Goal: Task Accomplishment & Management: Manage account settings

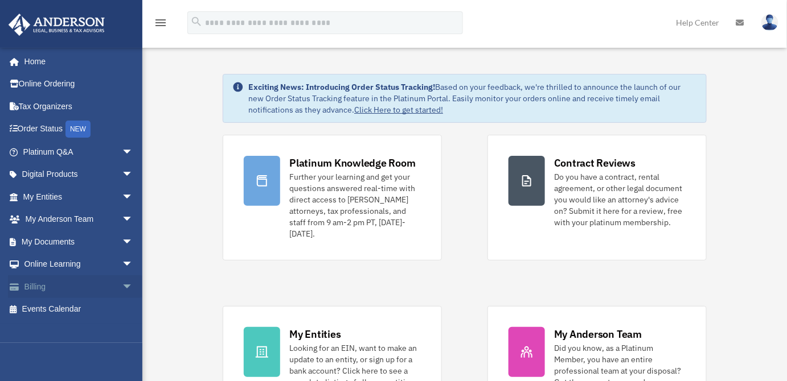
click at [53, 283] on link "Billing arrow_drop_down" at bounding box center [79, 286] width 142 height 23
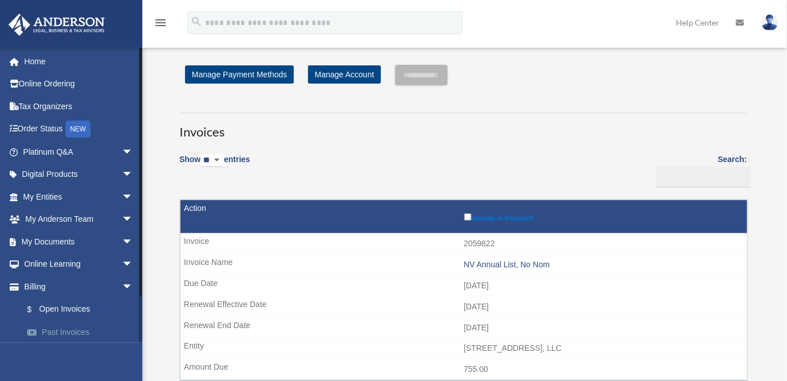
click at [68, 327] on link "Past Invoices" at bounding box center [83, 332] width 134 height 23
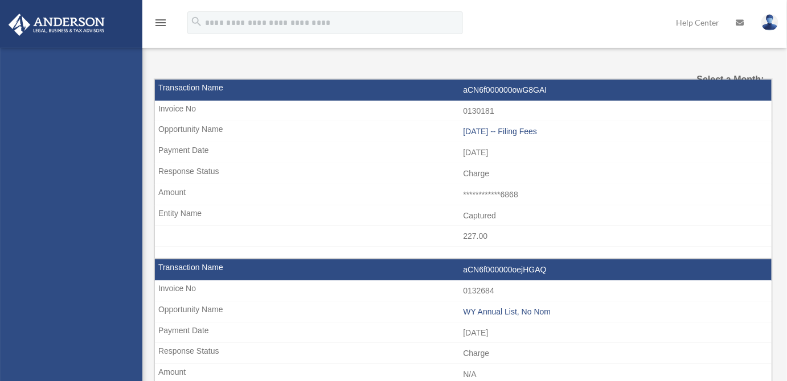
select select
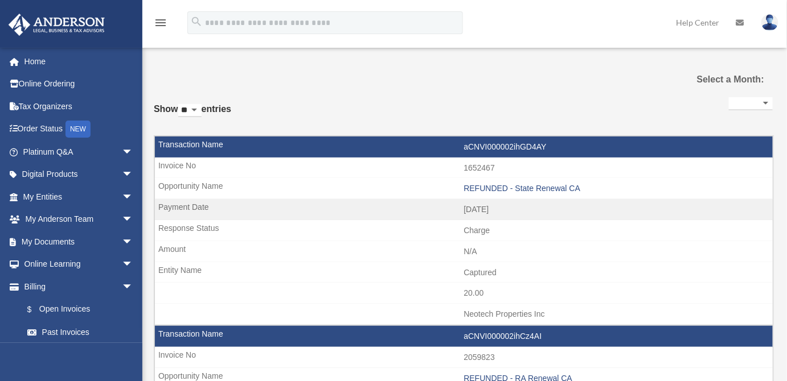
click at [728, 109] on select "**********" at bounding box center [750, 103] width 44 height 13
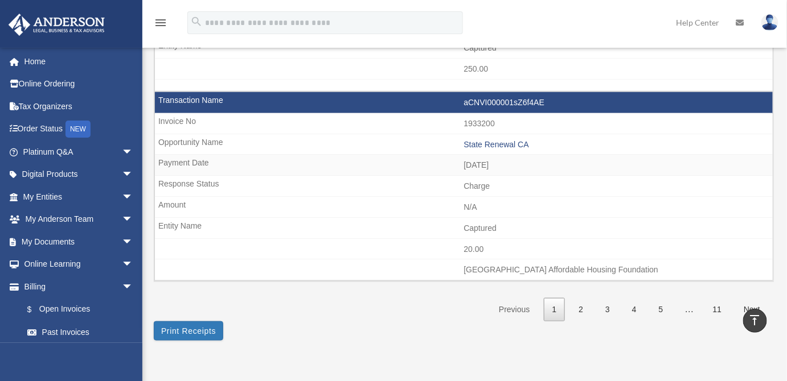
scroll to position [1723, 0]
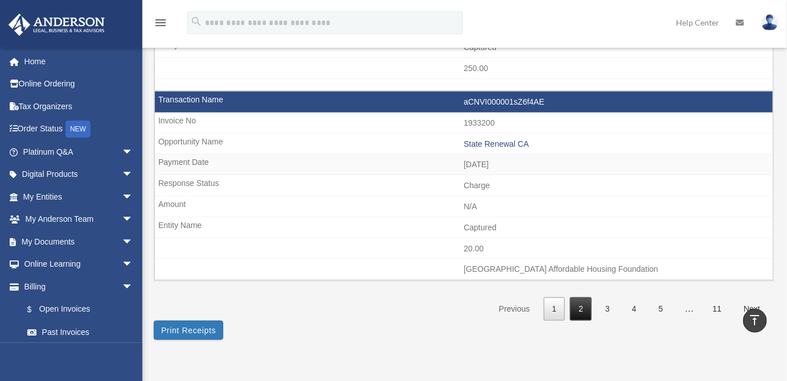
click at [575, 298] on link "2" at bounding box center [581, 309] width 22 height 23
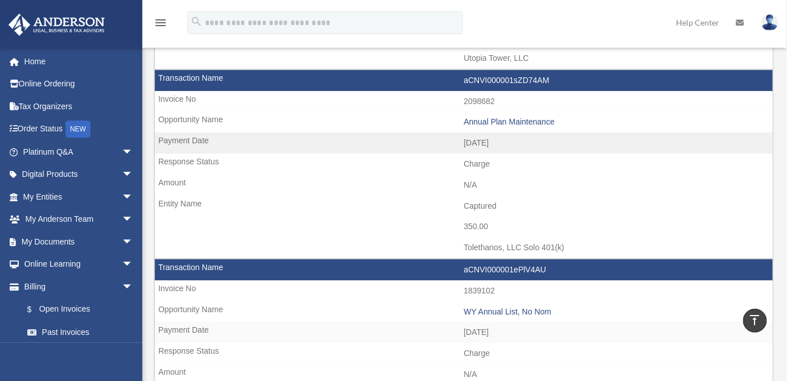
scroll to position [1205, 0]
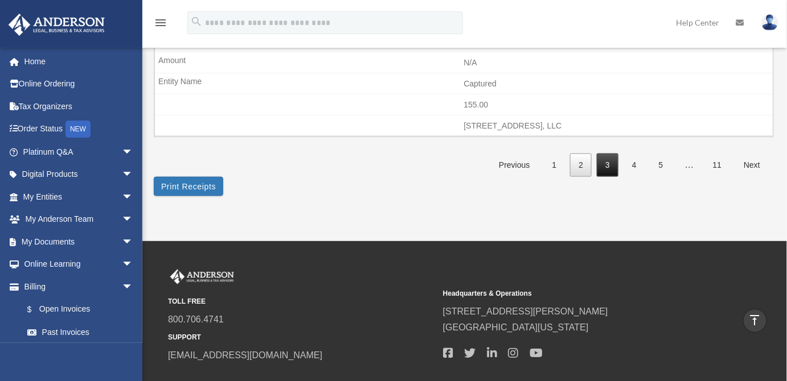
click at [608, 154] on link "3" at bounding box center [607, 165] width 22 height 23
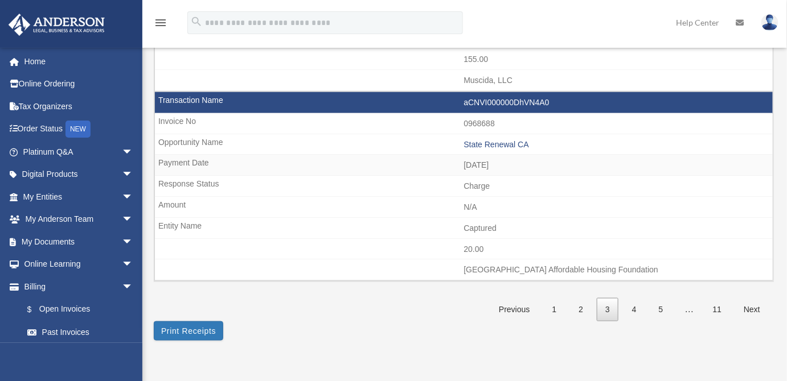
scroll to position [1723, 0]
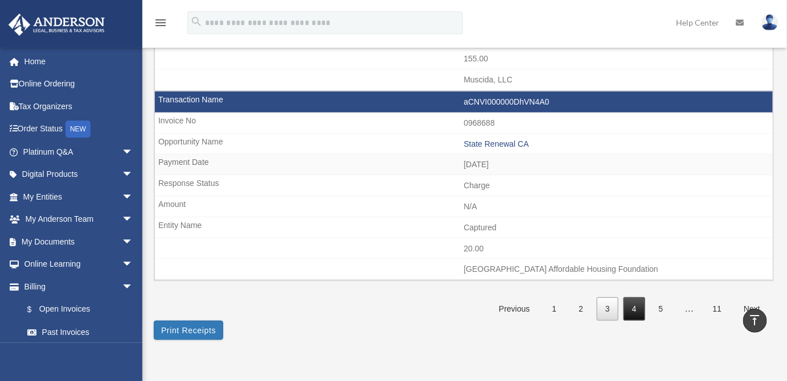
click at [639, 298] on link "4" at bounding box center [634, 309] width 22 height 23
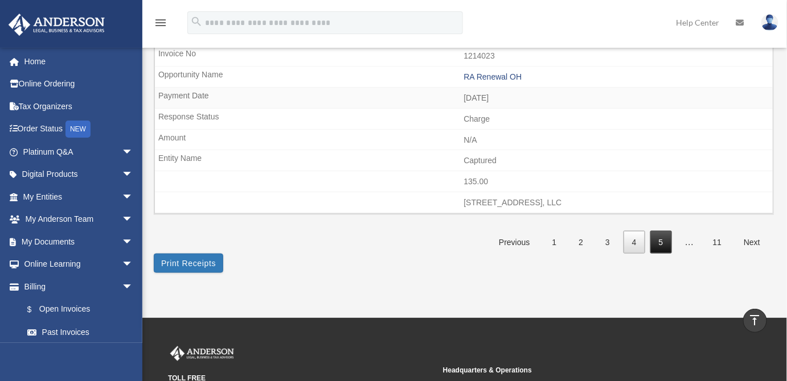
scroll to position [1809, 0]
click at [653, 230] on link "5" at bounding box center [661, 241] width 22 height 23
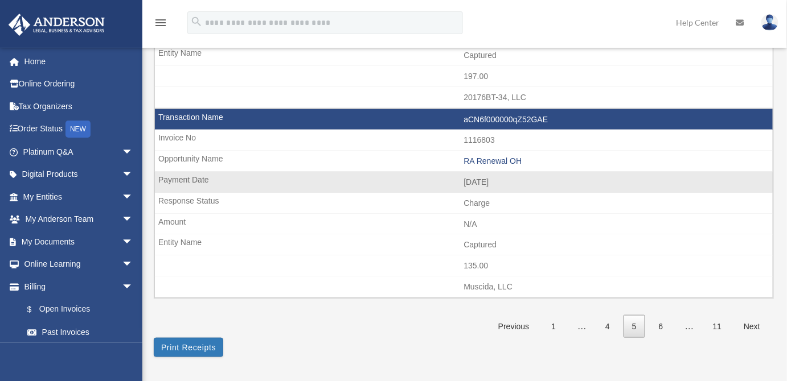
scroll to position [1724, 0]
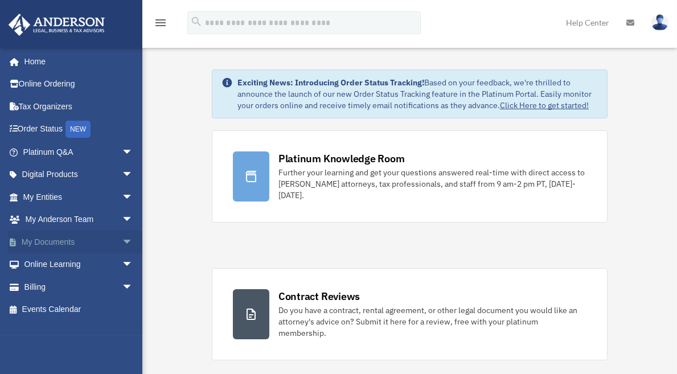
click at [53, 244] on link "My Documents arrow_drop_down" at bounding box center [79, 241] width 142 height 23
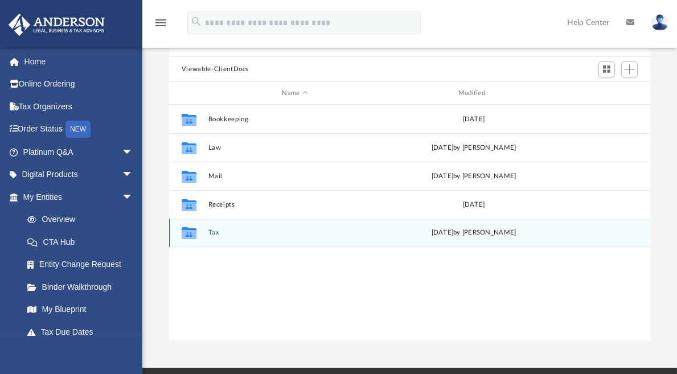
scroll to position [86, 0]
click at [208, 232] on div "Collaborated Folder Tax [DATE] by [PERSON_NAME]" at bounding box center [409, 233] width 481 height 28
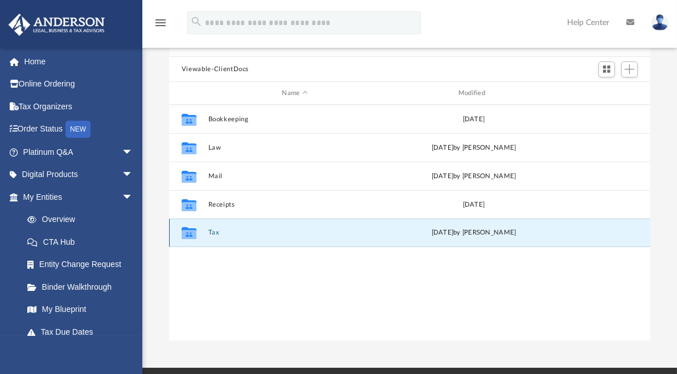
click at [213, 232] on button "Tax" at bounding box center [295, 232] width 174 height 7
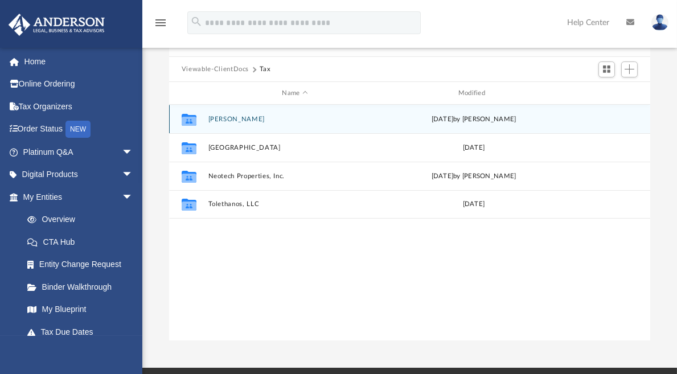
click at [225, 117] on button "Elsousou, Tony" at bounding box center [295, 119] width 174 height 7
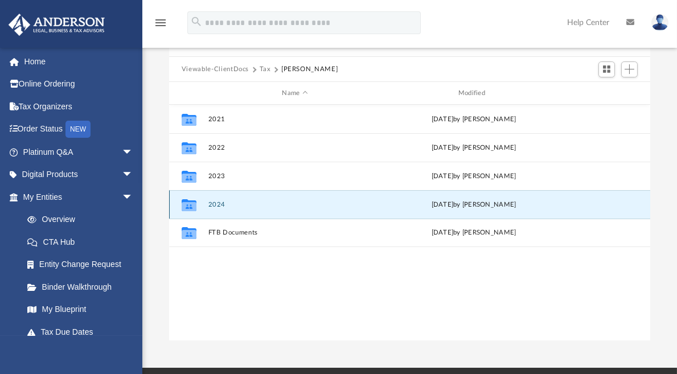
click at [216, 203] on button "2024" at bounding box center [295, 204] width 174 height 7
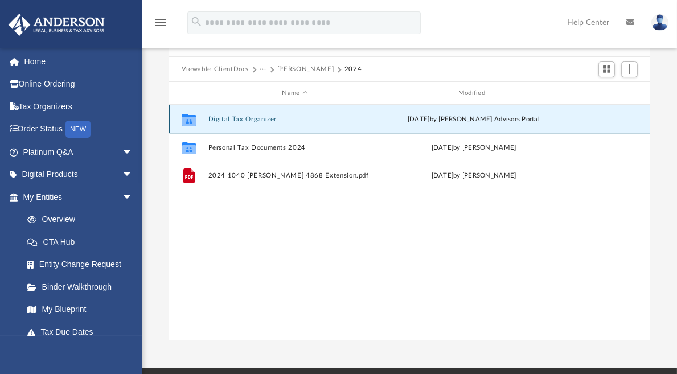
click at [240, 118] on button "Digital Tax Organizer" at bounding box center [295, 119] width 174 height 7
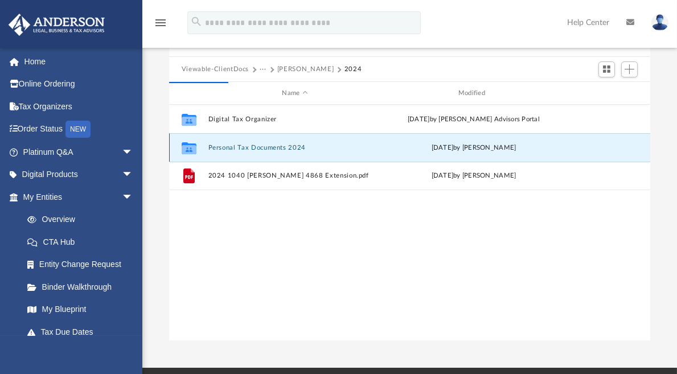
click at [238, 148] on button "Personal Tax Documents 2024" at bounding box center [295, 147] width 174 height 7
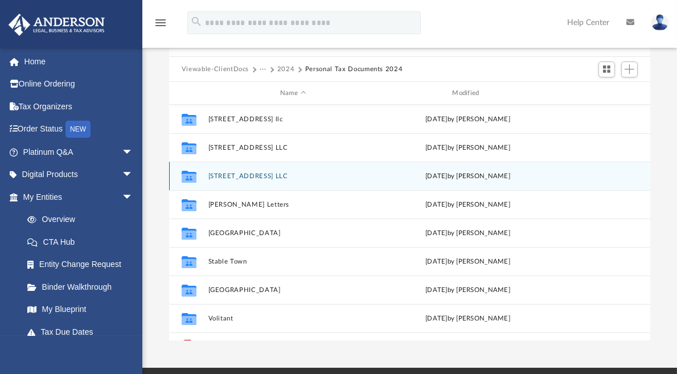
click at [233, 174] on button "708 N 10th St LLC" at bounding box center [293, 175] width 170 height 7
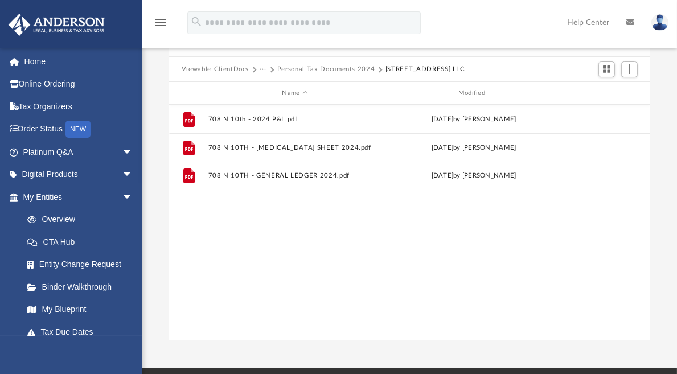
click at [306, 245] on div "File 708 N 10th - 2024 P&L.pdf Sun Jul 27 2025 by Tony Elsousou File 708 N 10TH…" at bounding box center [409, 223] width 481 height 236
click at [628, 70] on span "Add" at bounding box center [629, 69] width 10 height 10
click at [609, 90] on li "Upload" at bounding box center [613, 91] width 36 height 12
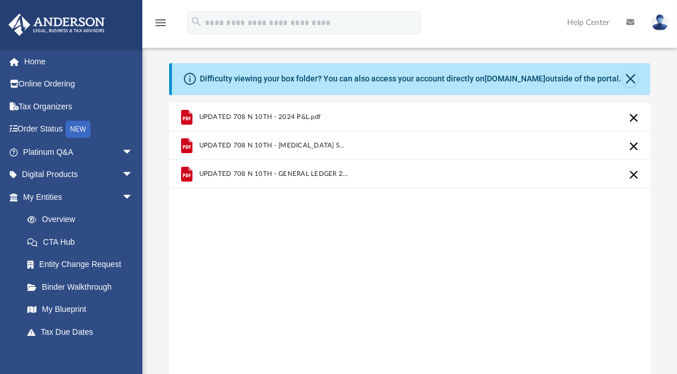
scroll to position [0, 0]
click at [628, 80] on button "Close" at bounding box center [630, 79] width 16 height 16
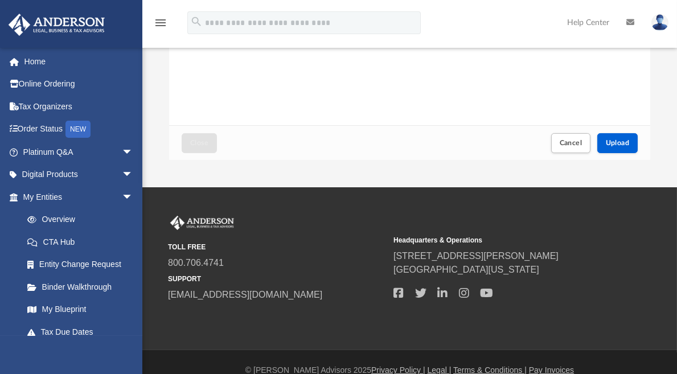
scroll to position [242, 0]
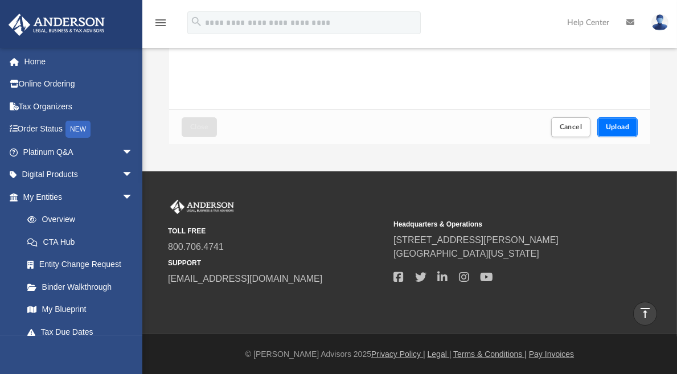
click at [625, 121] on button "Upload" at bounding box center [617, 127] width 41 height 20
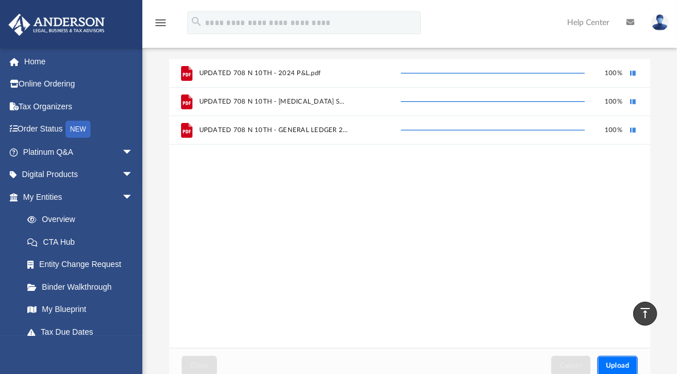
scroll to position [0, 0]
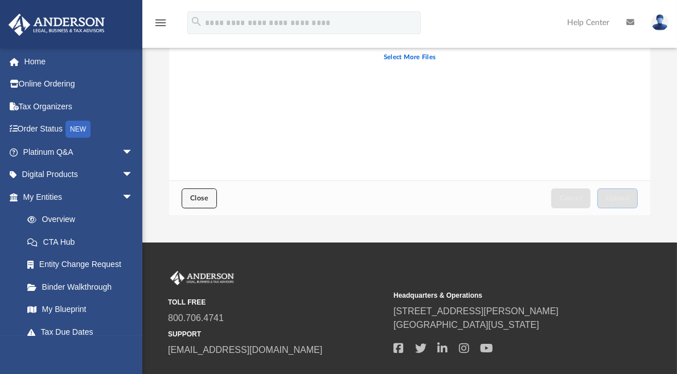
click at [203, 201] on button "Close" at bounding box center [199, 198] width 35 height 20
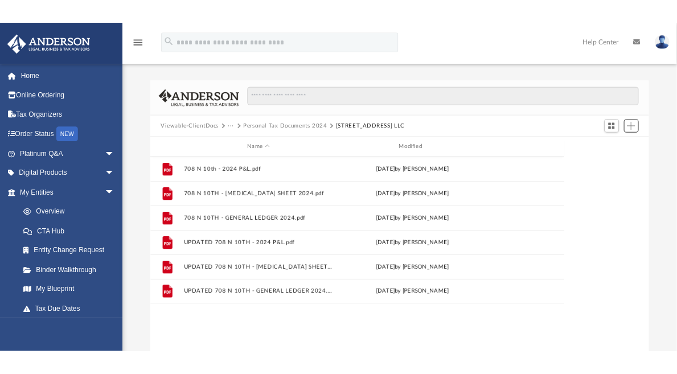
scroll to position [250, 572]
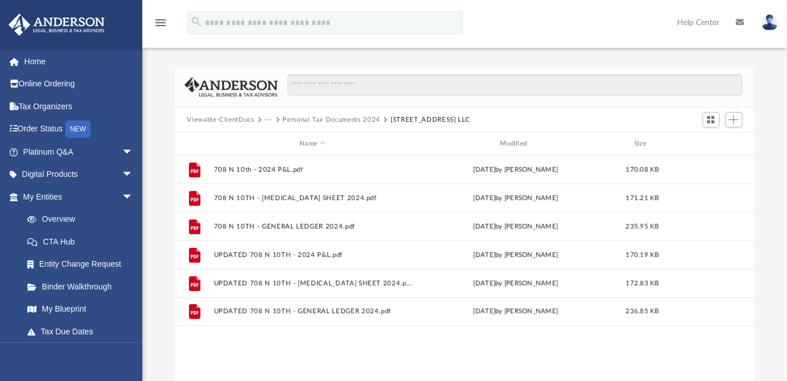
click at [232, 120] on button "Viewable-ClientDocs" at bounding box center [220, 120] width 67 height 10
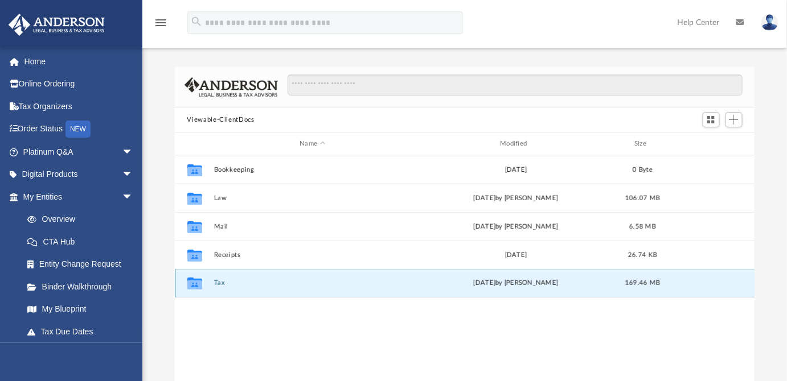
click at [217, 283] on button "Tax" at bounding box center [312, 282] width 198 height 7
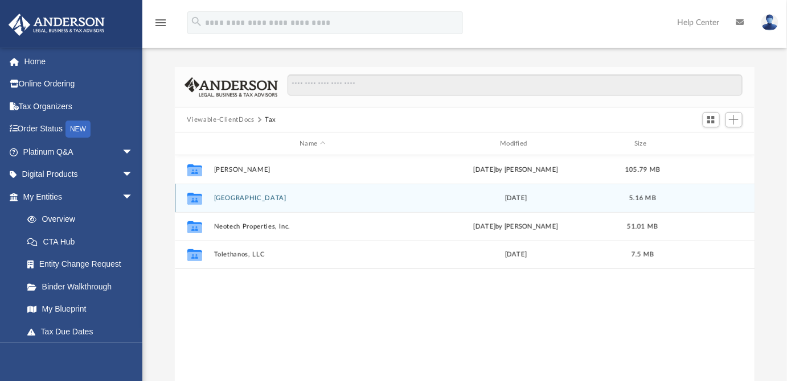
click at [229, 196] on button "[GEOGRAPHIC_DATA]" at bounding box center [312, 198] width 198 height 7
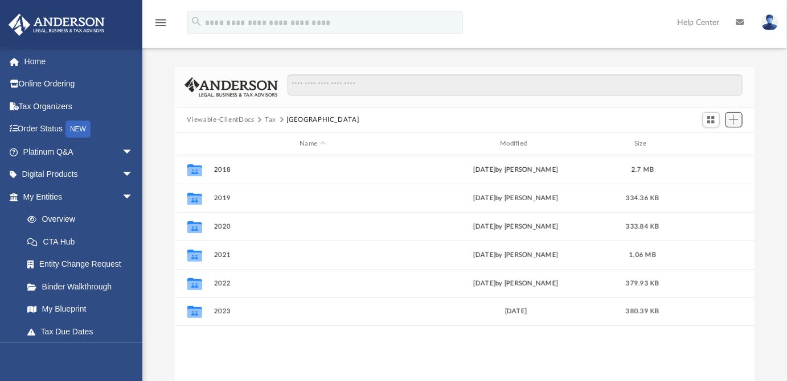
click at [676, 120] on span "Add" at bounding box center [733, 120] width 10 height 10
click at [676, 161] on li "New Folder" at bounding box center [717, 160] width 36 height 12
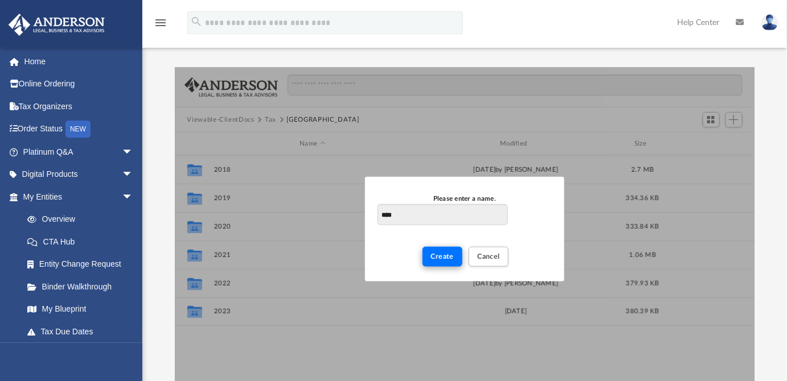
type input "****"
click at [452, 263] on button "Create" at bounding box center [442, 256] width 40 height 20
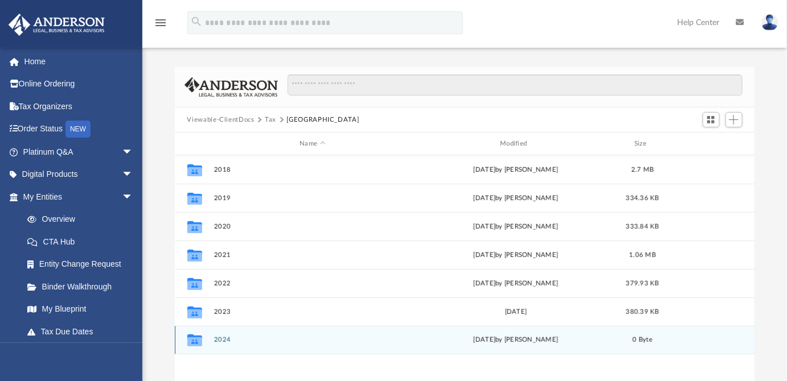
click at [217, 339] on button "2024" at bounding box center [312, 339] width 198 height 7
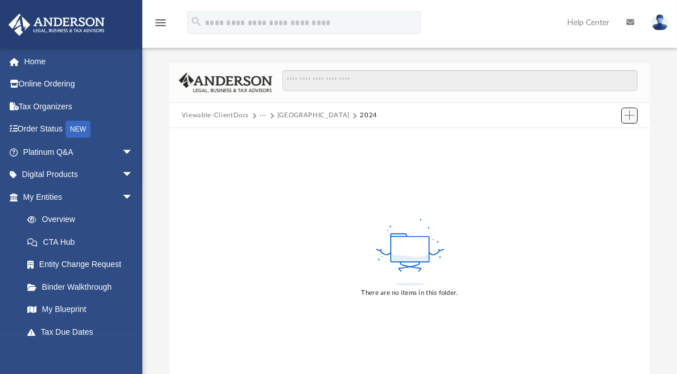
click at [632, 110] on button "Add" at bounding box center [629, 116] width 17 height 16
click at [619, 137] on li "Upload" at bounding box center [613, 138] width 36 height 12
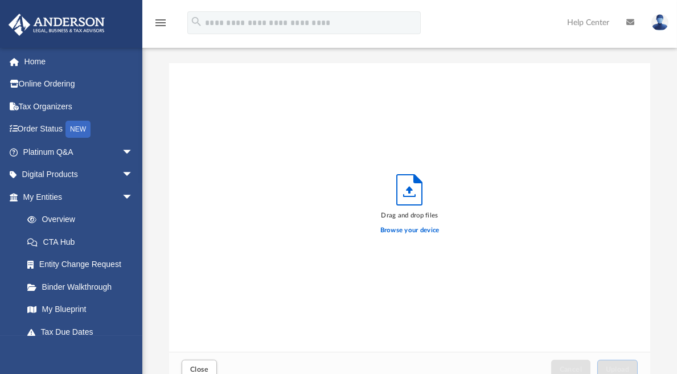
scroll to position [281, 473]
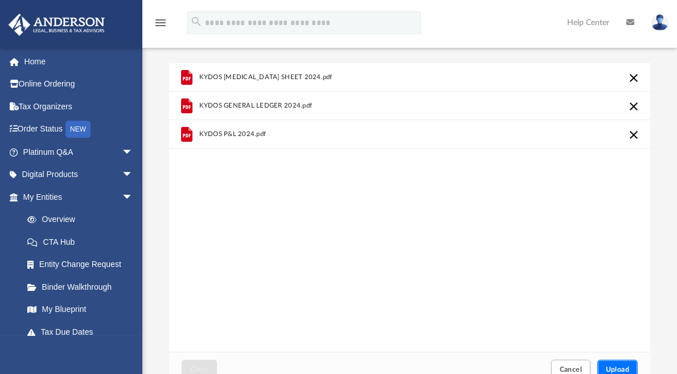
click at [619, 369] on span "Upload" at bounding box center [618, 369] width 24 height 7
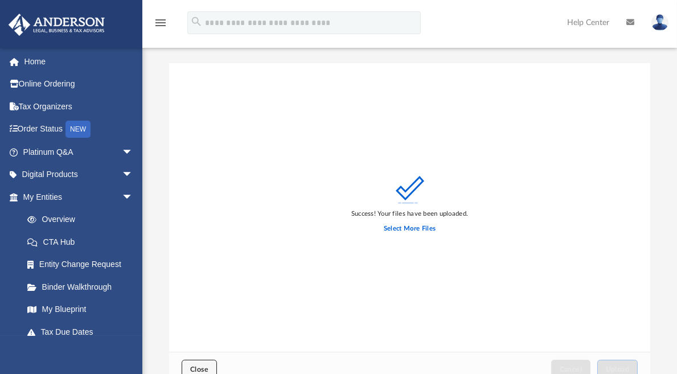
click at [204, 368] on span "Close" at bounding box center [199, 369] width 18 height 7
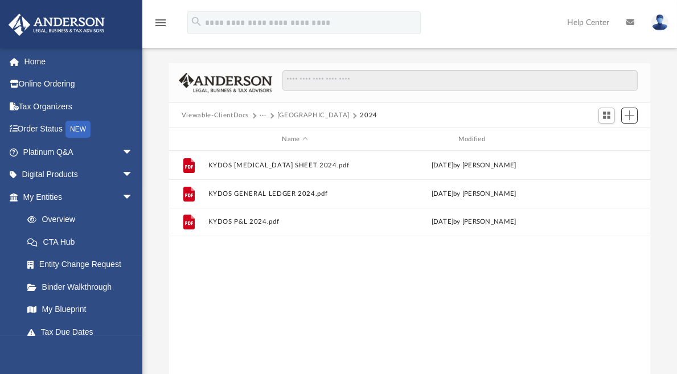
scroll to position [250, 473]
click at [20, 60] on span at bounding box center [20, 62] width 9 height 8
click at [55, 192] on link "My Entities arrow_drop_down" at bounding box center [79, 197] width 142 height 23
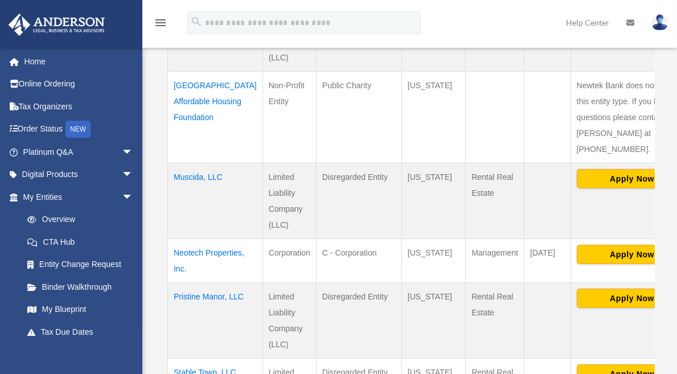
scroll to position [516, 0]
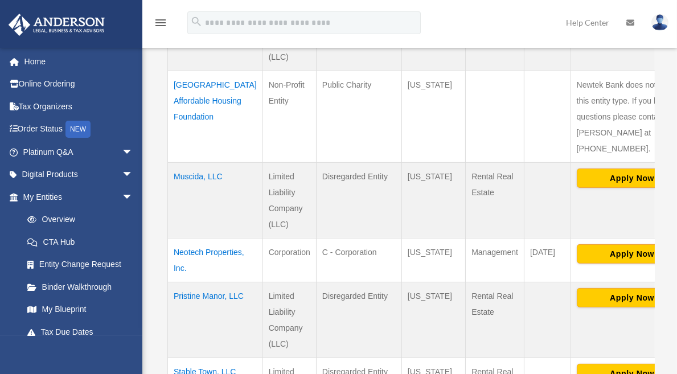
click at [181, 121] on td "[GEOGRAPHIC_DATA] Affordable Housing Foundation" at bounding box center [215, 117] width 95 height 92
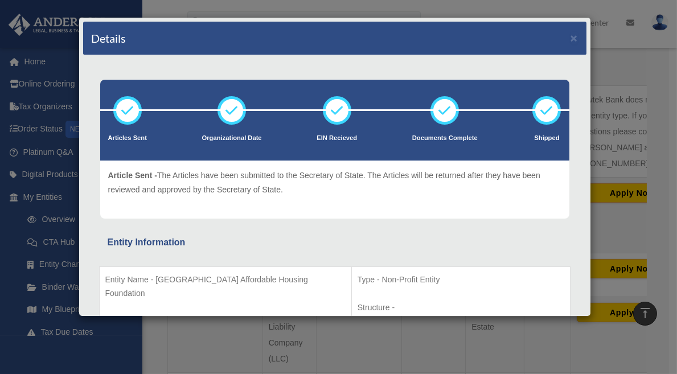
scroll to position [513, 0]
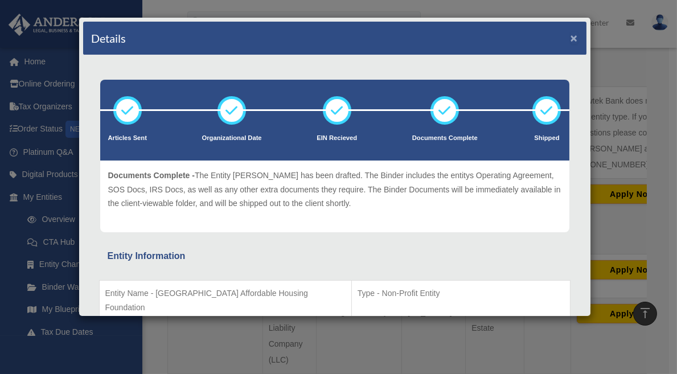
click at [570, 39] on button "×" at bounding box center [573, 38] width 7 height 12
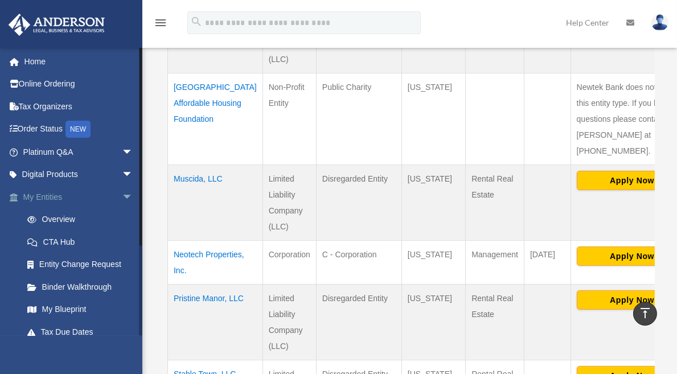
click at [122, 196] on span "arrow_drop_down" at bounding box center [133, 197] width 23 height 23
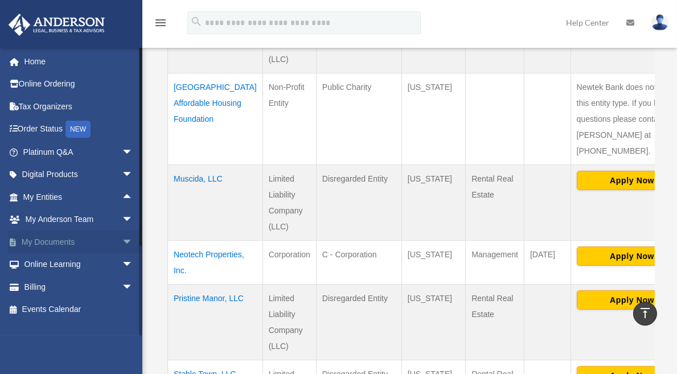
drag, startPoint x: 42, startPoint y: 241, endPoint x: 52, endPoint y: 242, distance: 10.9
click at [41, 241] on link "My Documents arrow_drop_down" at bounding box center [79, 241] width 142 height 23
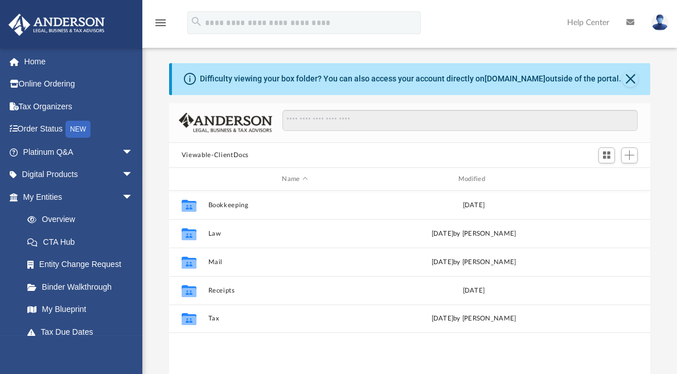
scroll to position [250, 473]
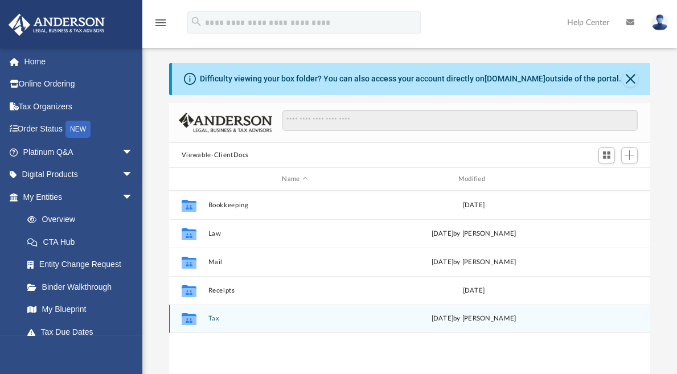
click at [210, 317] on button "Tax" at bounding box center [295, 318] width 174 height 7
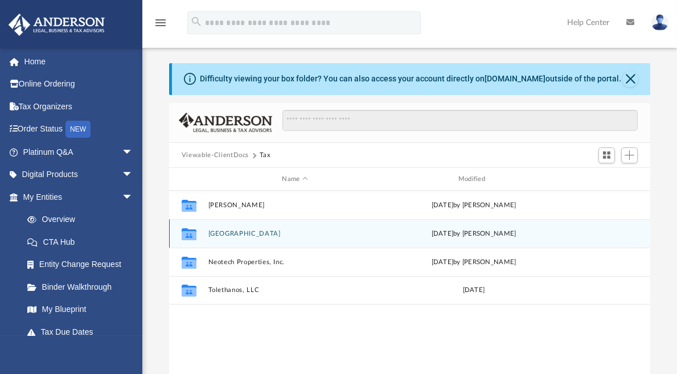
click at [225, 233] on button "[GEOGRAPHIC_DATA]" at bounding box center [295, 233] width 174 height 7
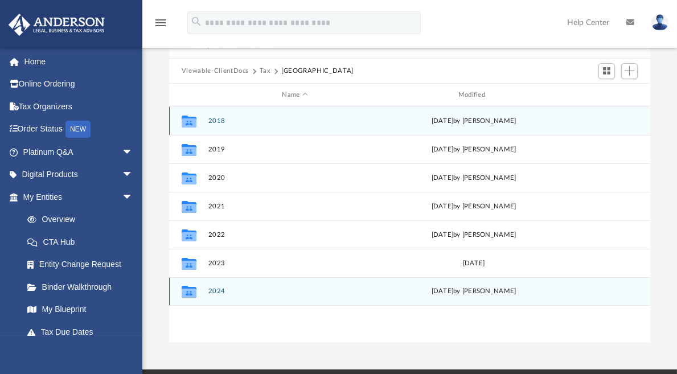
scroll to position [85, 0]
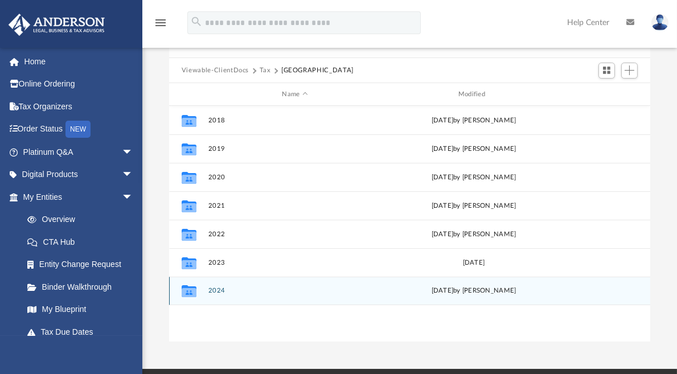
click at [217, 290] on button "2024" at bounding box center [295, 290] width 174 height 7
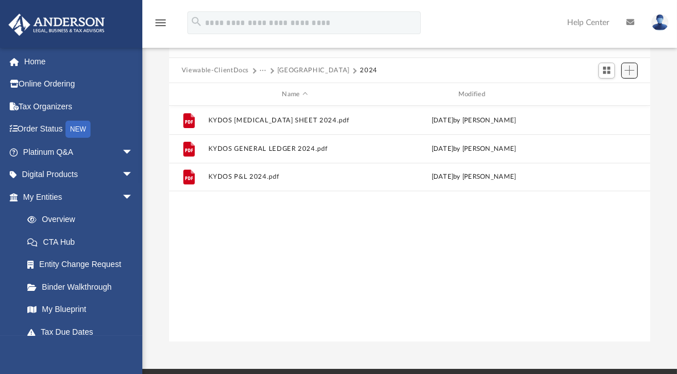
click at [636, 72] on button "Add" at bounding box center [629, 71] width 17 height 16
click at [616, 94] on li "Upload" at bounding box center [613, 93] width 36 height 12
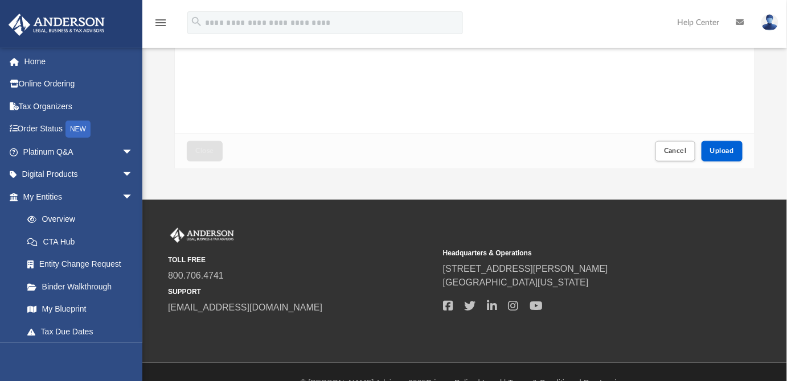
scroll to position [263, 0]
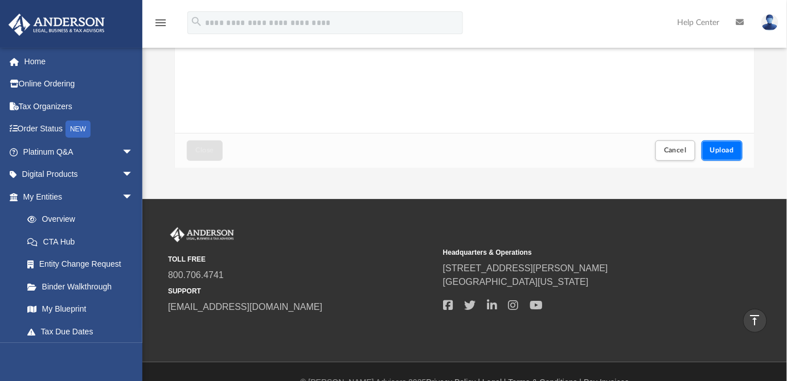
click at [676, 154] on span "Upload" at bounding box center [722, 150] width 24 height 7
click at [207, 154] on button "Close" at bounding box center [204, 151] width 35 height 20
